Goal: Task Accomplishment & Management: Manage account settings

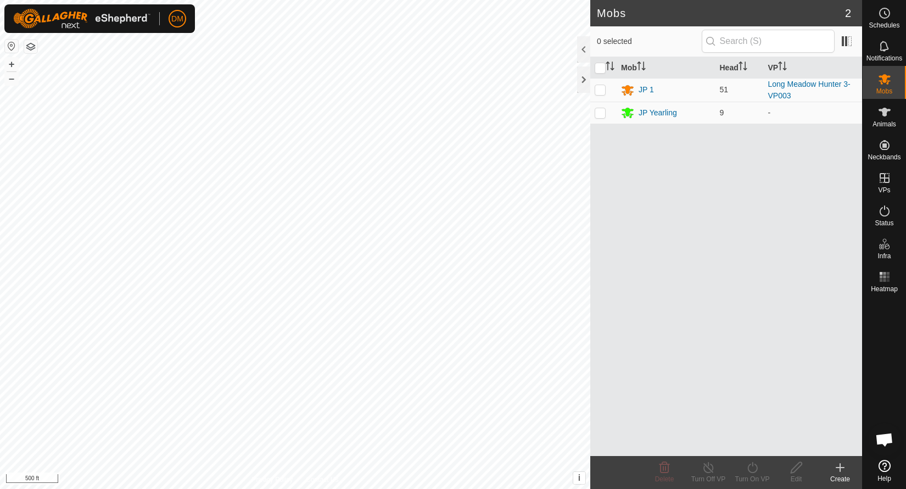
scroll to position [3499, 0]
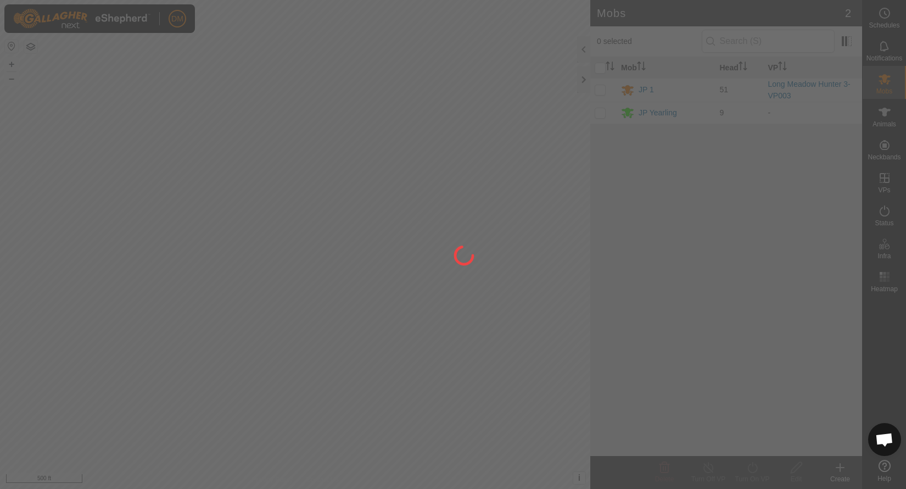
scroll to position [3499, 0]
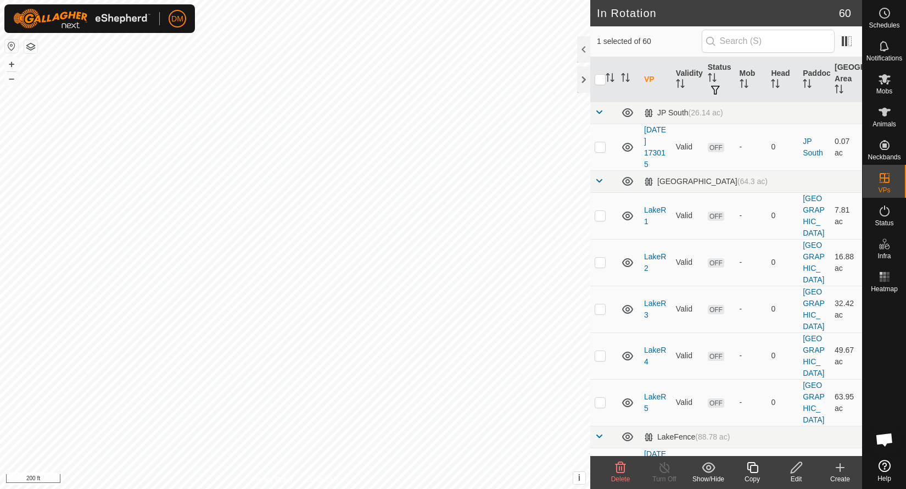
checkbox input "false"
checkbox input "true"
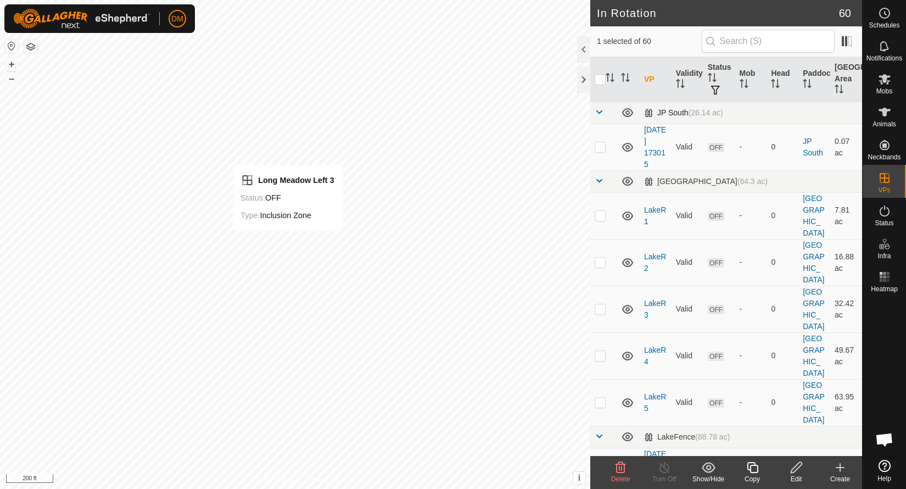
checkbox input "false"
checkbox input "true"
checkbox input "false"
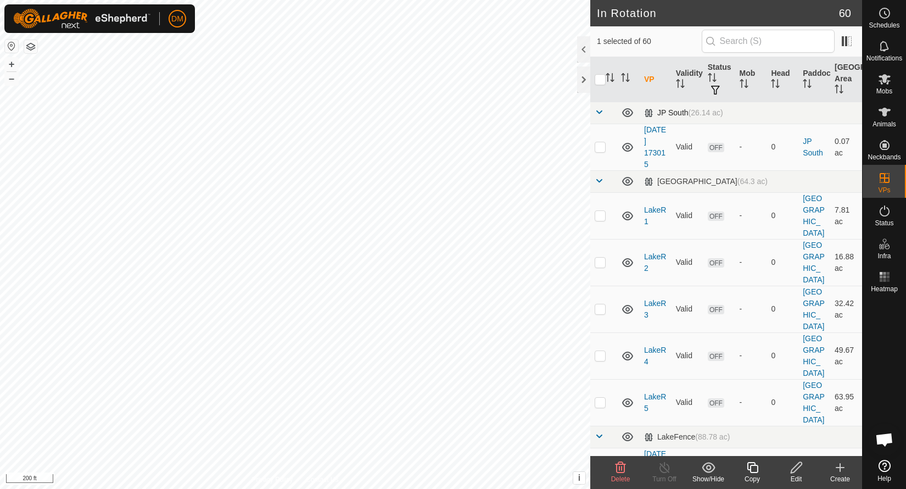
checkbox input "false"
checkbox input "true"
click at [803, 465] on edit-svg-icon at bounding box center [796, 467] width 44 height 13
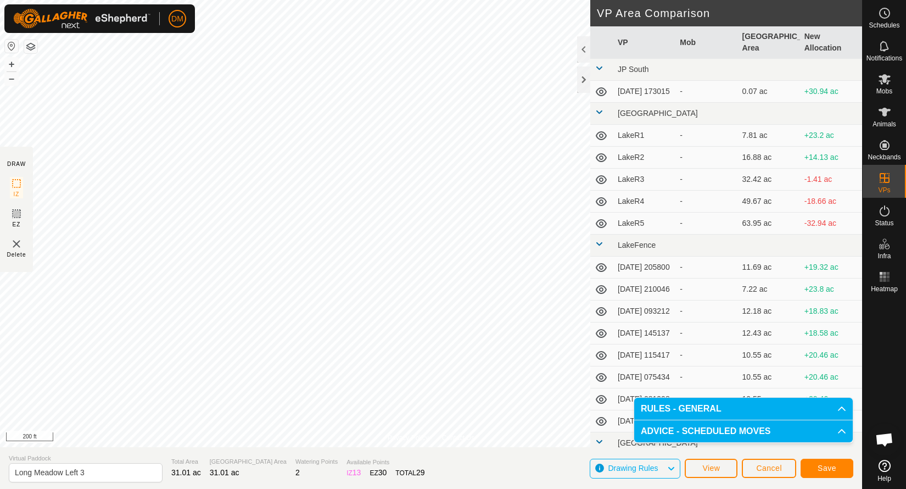
click at [828, 466] on span "Save" at bounding box center [826, 467] width 19 height 9
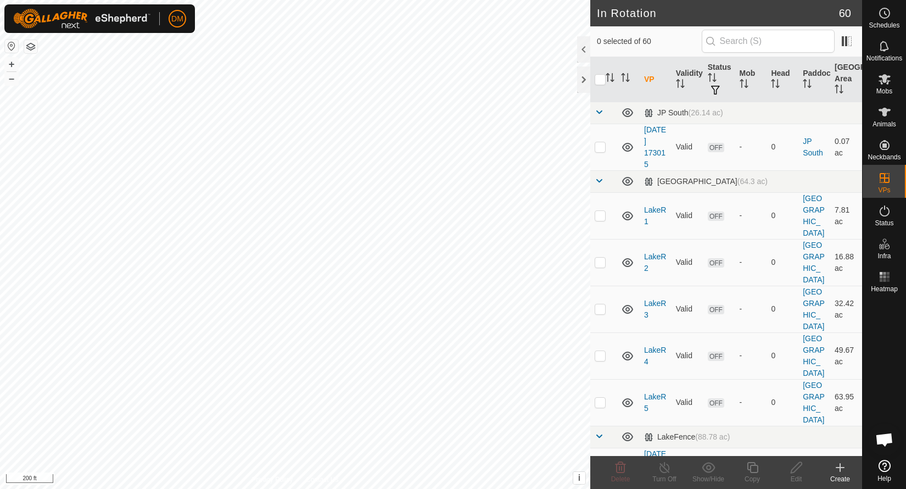
checkbox input "true"
click at [883, 80] on icon at bounding box center [884, 79] width 12 height 10
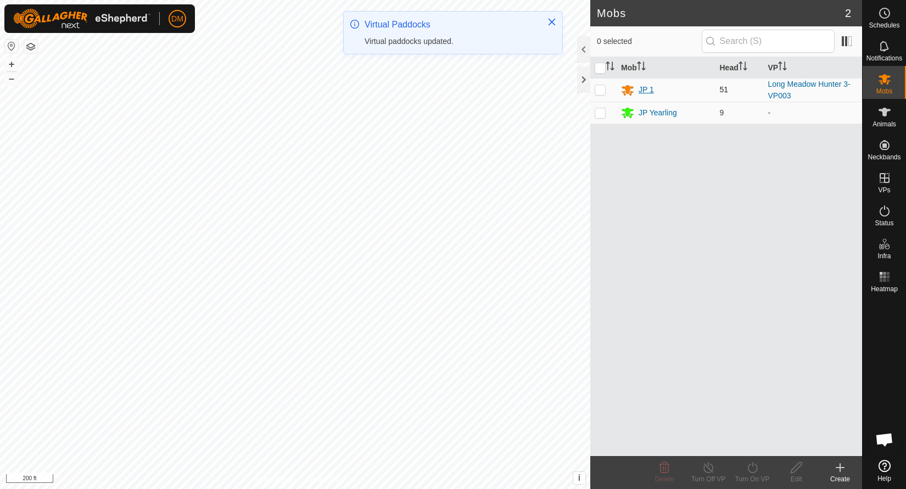
click at [643, 87] on div "JP 1" at bounding box center [645, 90] width 15 height 12
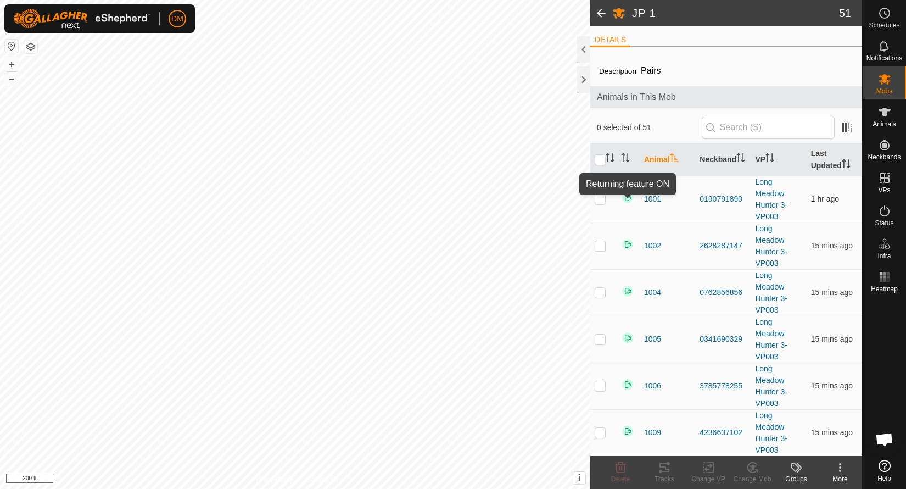
click at [630, 198] on img at bounding box center [627, 197] width 13 height 13
click at [653, 200] on span "1001" at bounding box center [652, 199] width 17 height 12
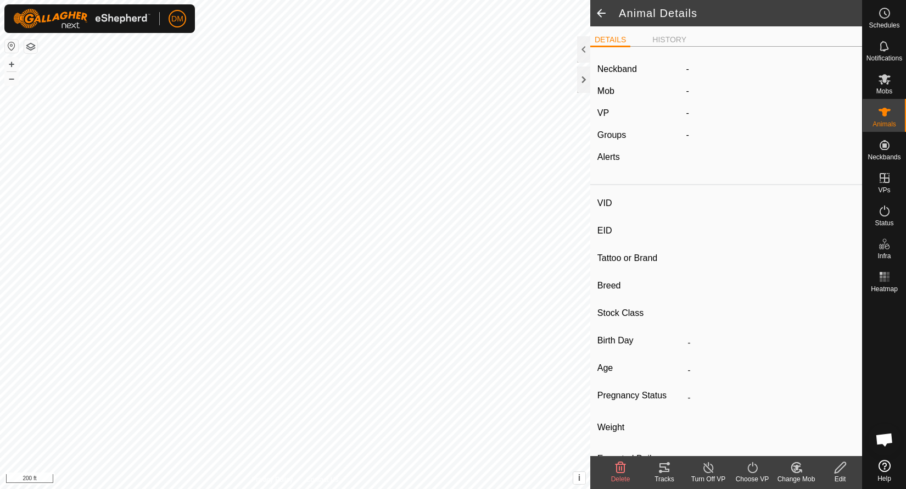
type input "1001"
type input "-"
type input "JP"
type input "BLACK Angus"
type input "-"
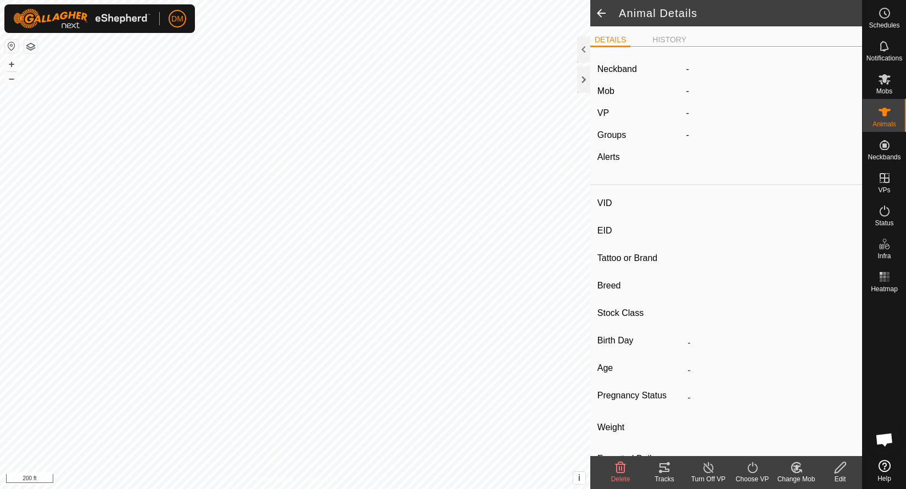
type input "0 kg"
type input "-"
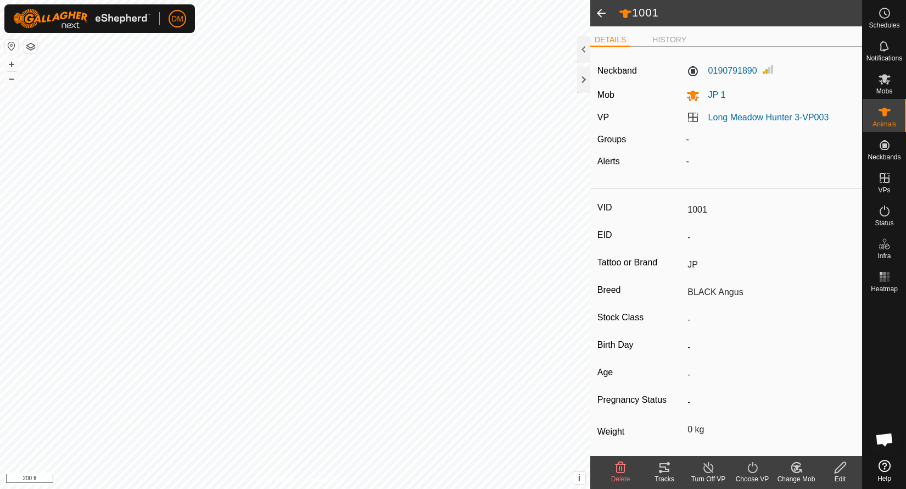
click at [606, 18] on span at bounding box center [601, 13] width 22 height 26
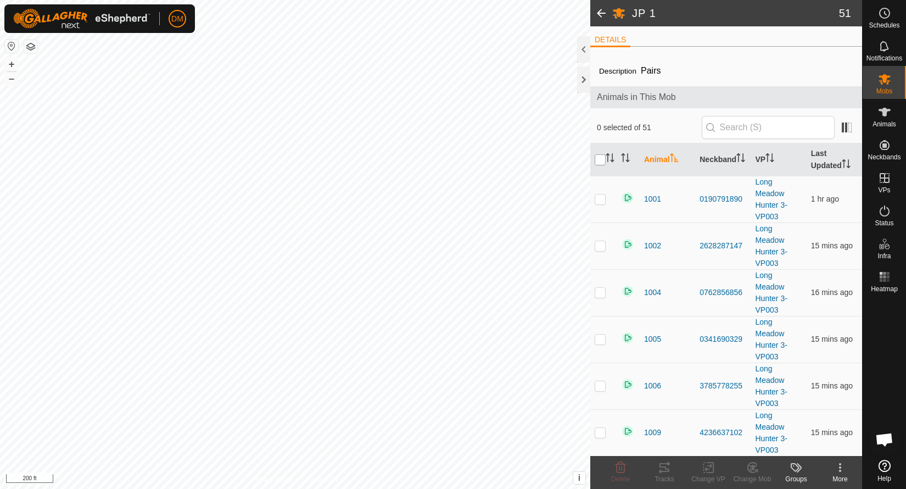
click at [601, 160] on input "checkbox" at bounding box center [600, 159] width 11 height 11
checkbox input "true"
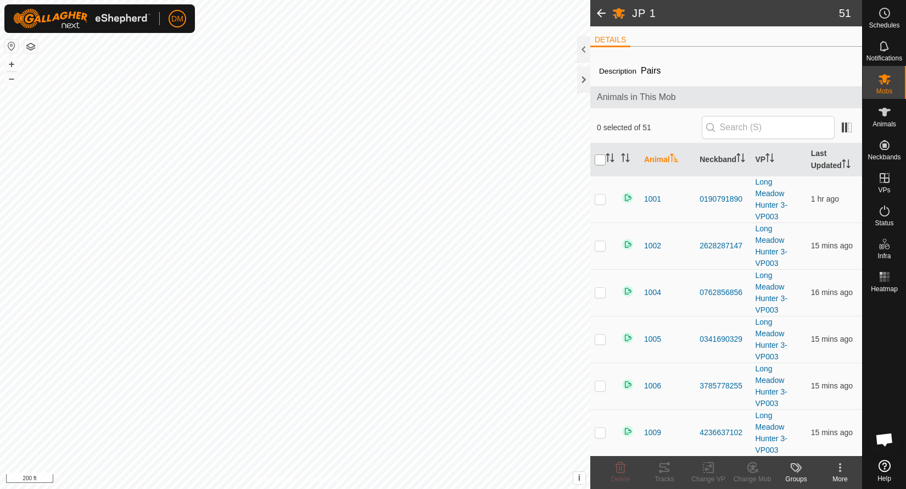
checkbox input "true"
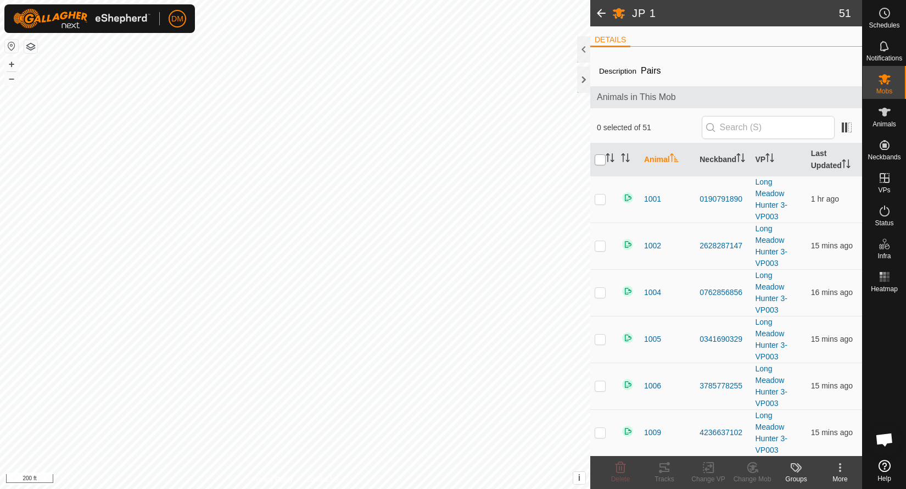
checkbox input "true"
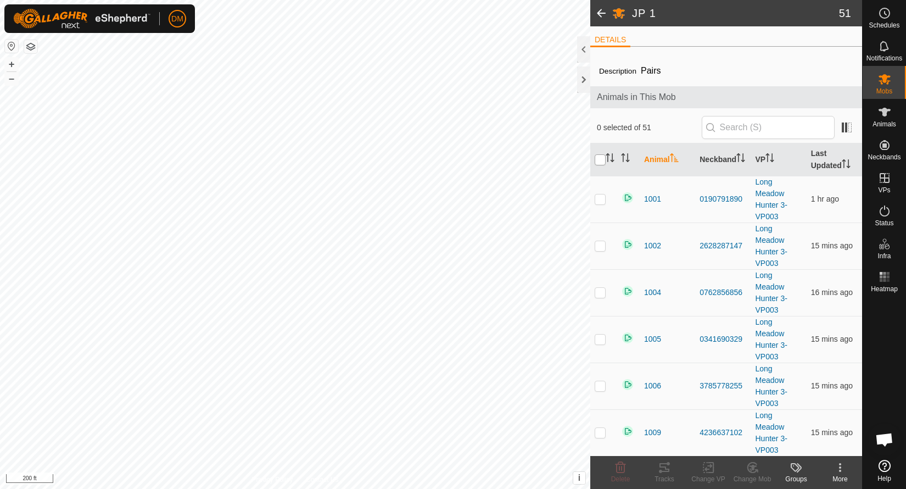
checkbox input "true"
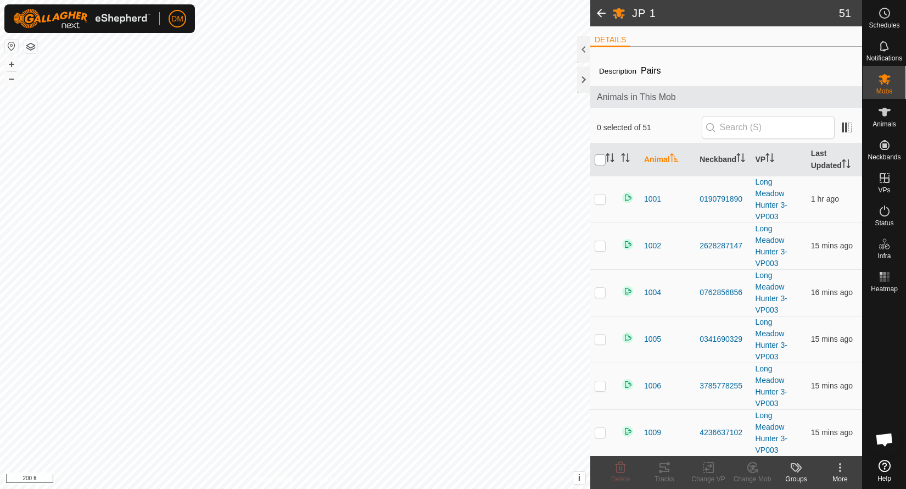
checkbox input "true"
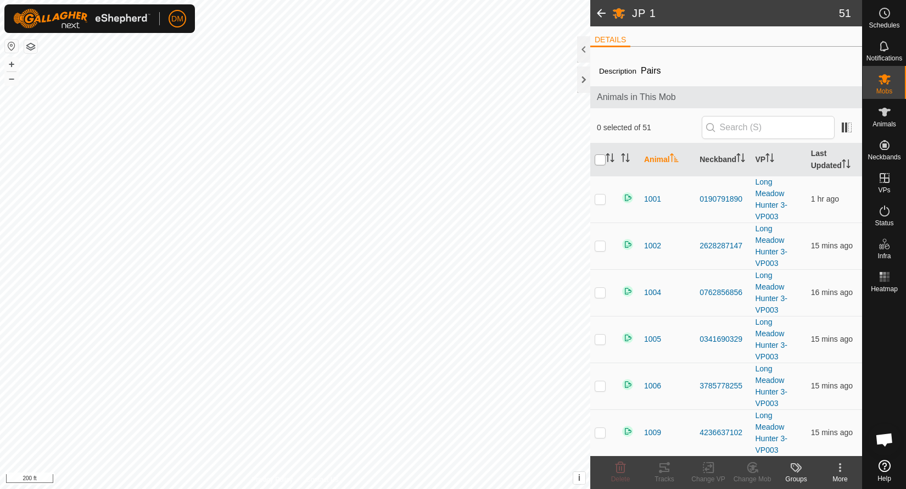
checkbox input "true"
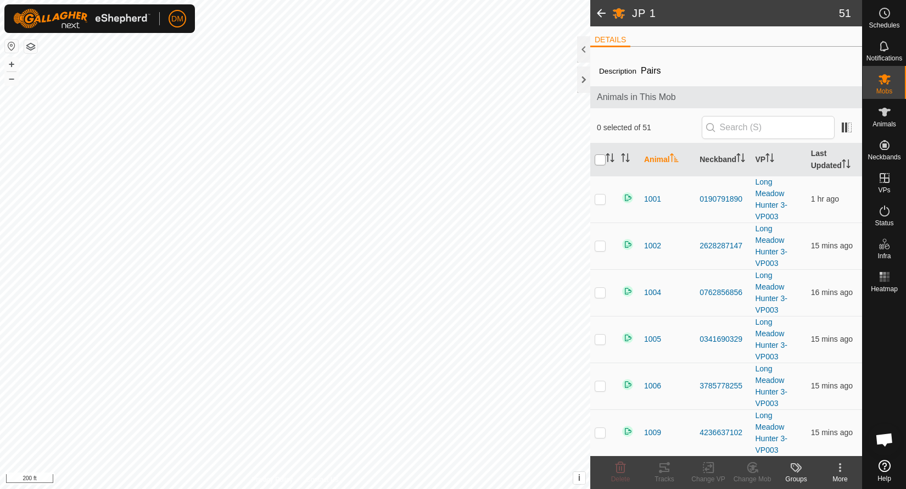
checkbox input "true"
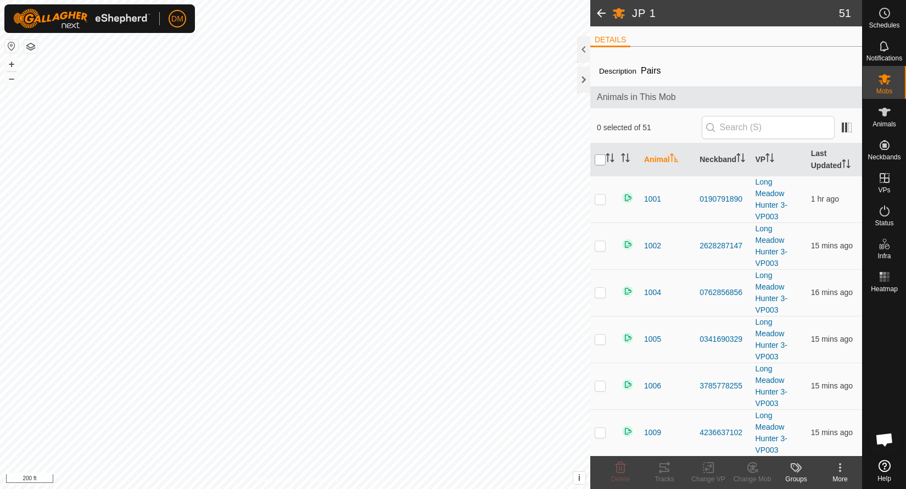
checkbox input "true"
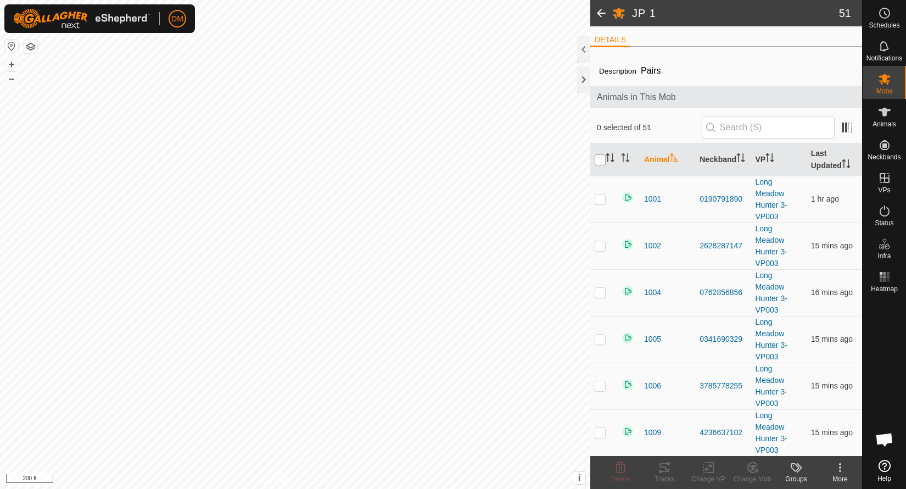
checkbox input "true"
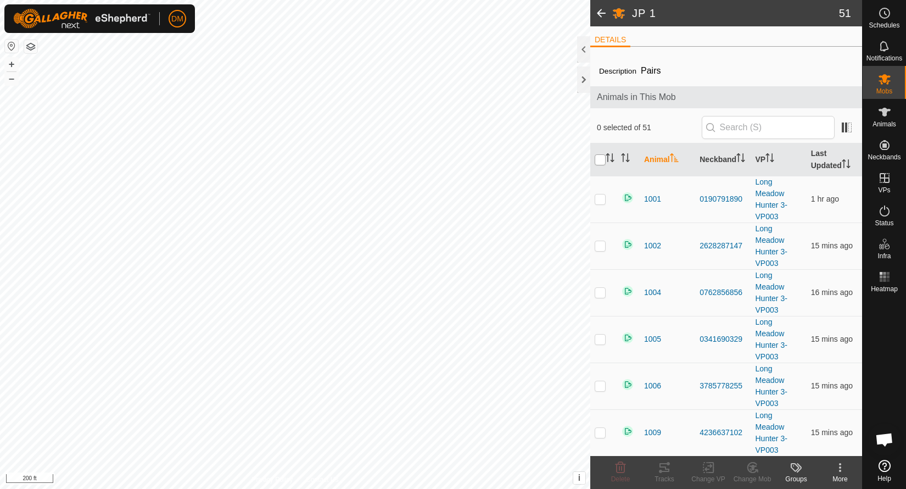
checkbox input "true"
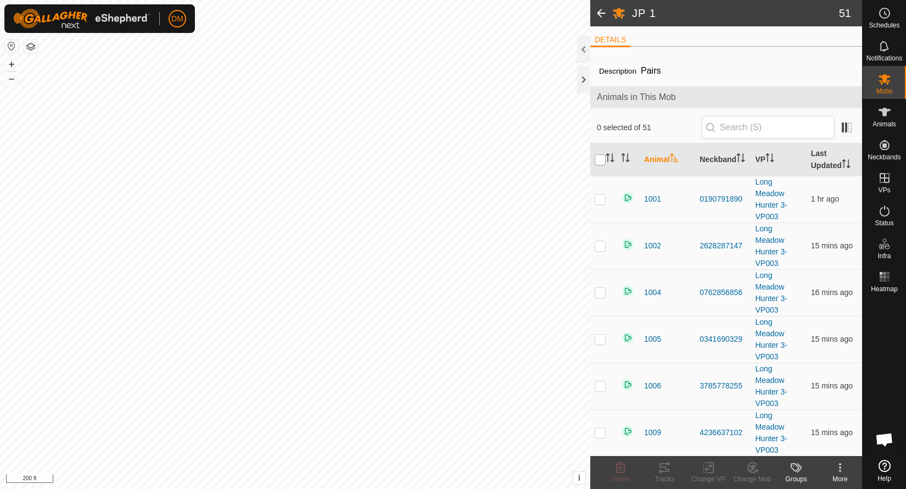
checkbox input "true"
click at [712, 472] on icon at bounding box center [710, 467] width 5 height 10
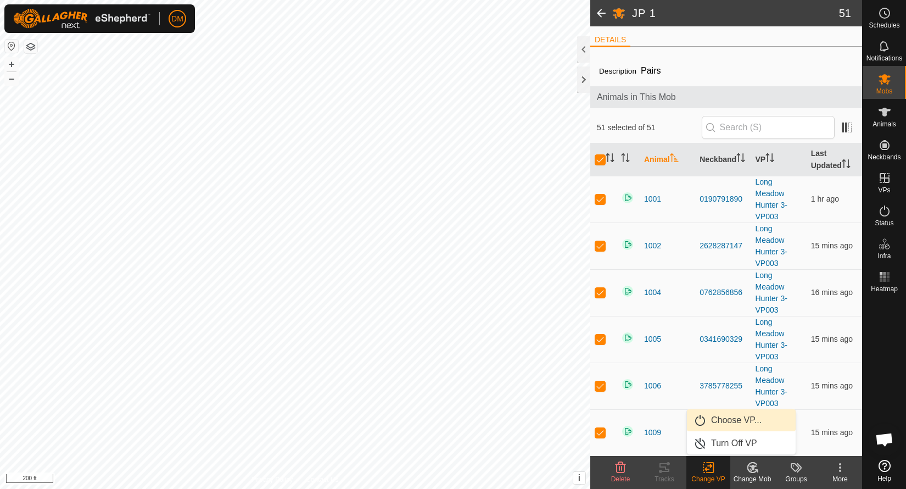
click at [750, 420] on link "Choose VP..." at bounding box center [741, 420] width 109 height 22
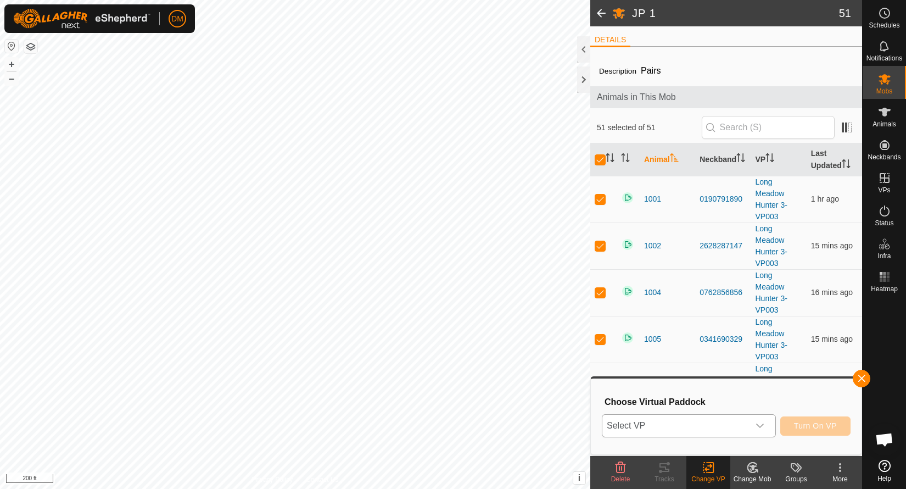
click at [725, 424] on span "Select VP" at bounding box center [675, 425] width 147 height 22
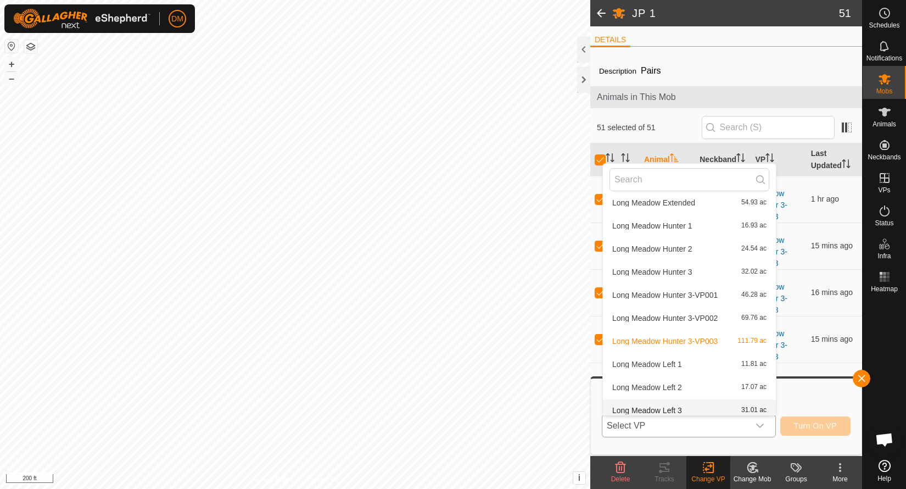
scroll to position [526, 0]
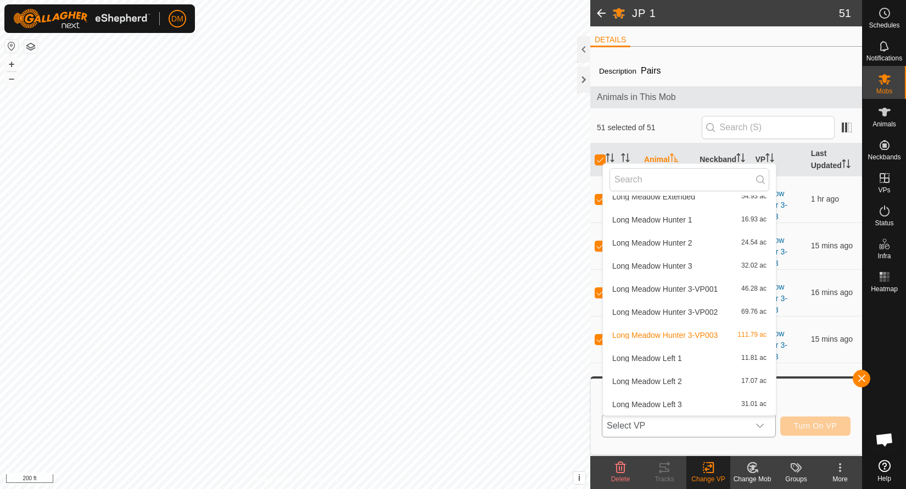
click at [674, 406] on li "Long Meadow Left 3 31.01 ac" at bounding box center [689, 404] width 173 height 22
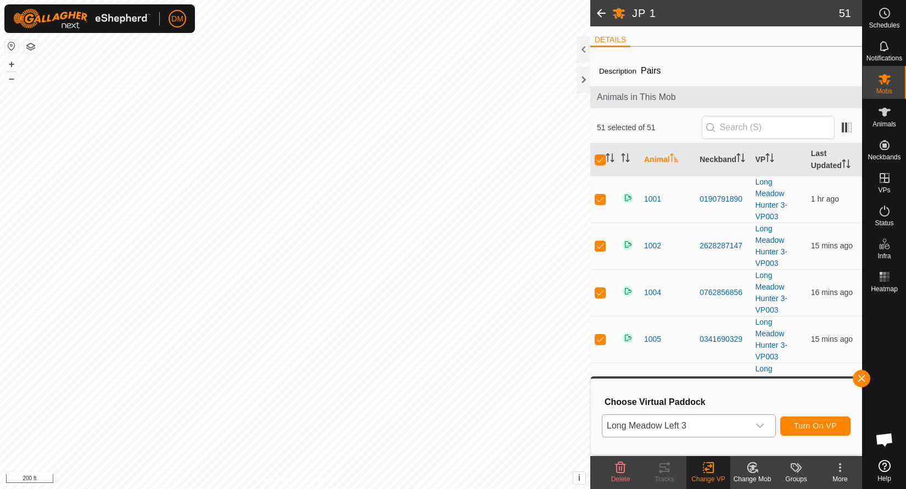
click at [825, 425] on span "Turn On VP" at bounding box center [815, 425] width 43 height 9
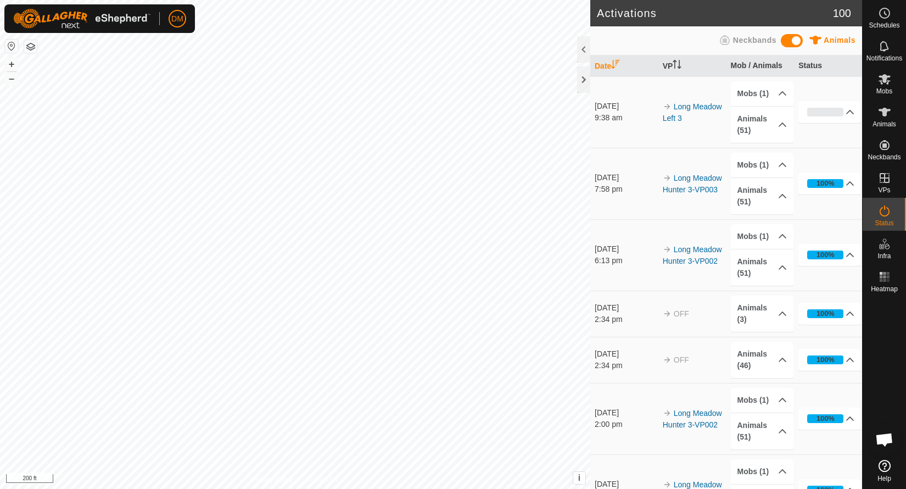
scroll to position [3499, 0]
click at [900, 354] on div at bounding box center [883, 375] width 43 height 159
click at [784, 123] on p-accordion-header "Animals (51)" at bounding box center [762, 125] width 63 height 36
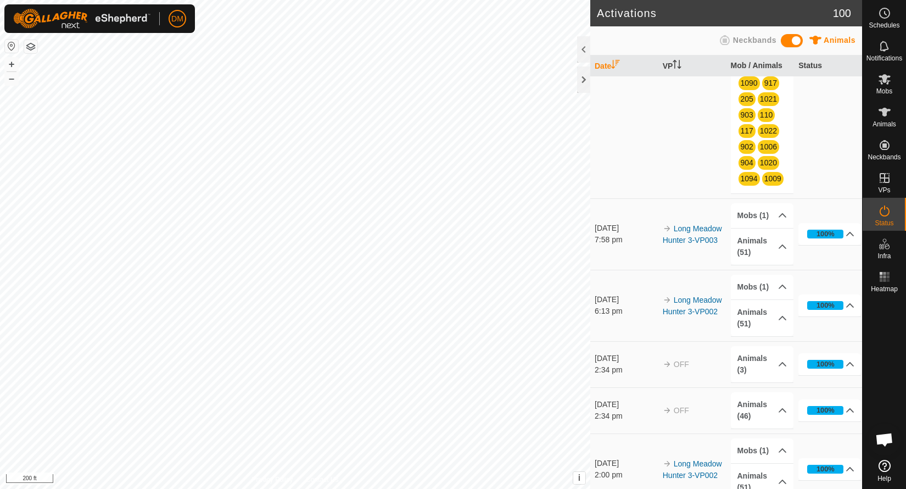
scroll to position [378, 0]
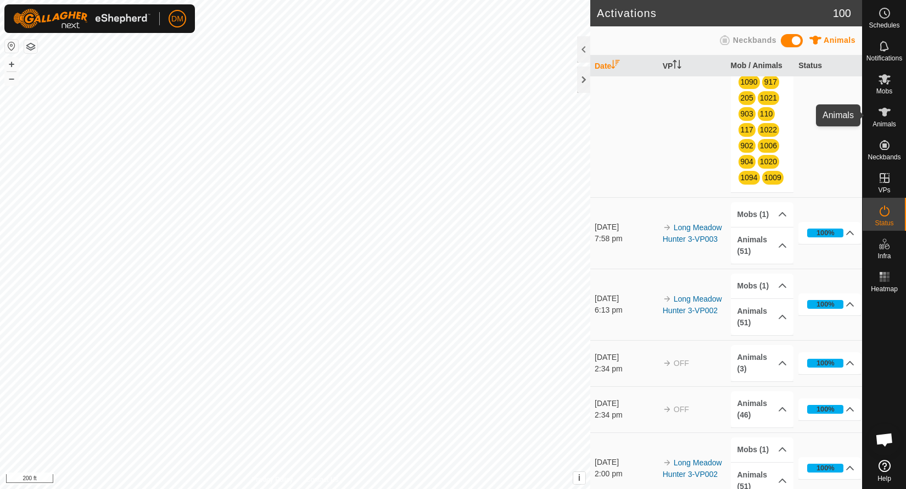
click at [881, 107] on icon at bounding box center [884, 111] width 13 height 13
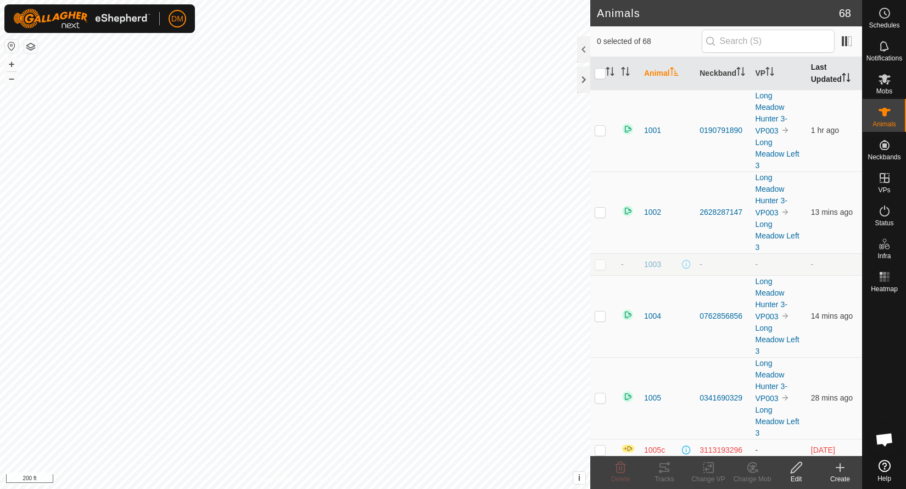
click at [827, 79] on th "Last Updated" at bounding box center [833, 73] width 55 height 33
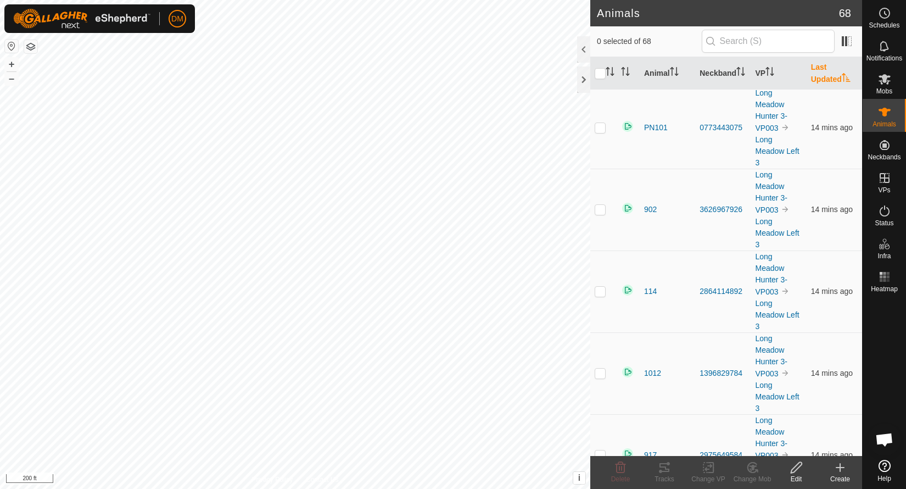
scroll to position [1284, 0]
